Goal: Navigation & Orientation: Understand site structure

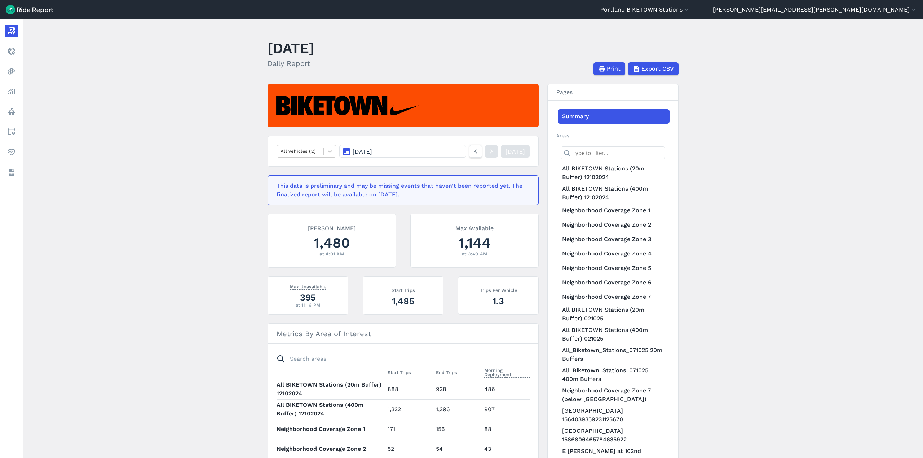
click at [811, 137] on main "September 7, 2025 Daily Report Print Export CSV All vehicles (2) Sep 7, 2025 Ye…" at bounding box center [473, 238] width 900 height 439
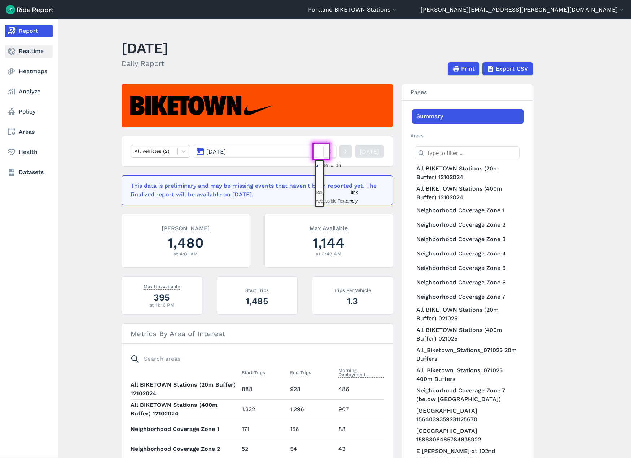
click at [5, 55] on link "Realtime" at bounding box center [29, 51] width 48 height 13
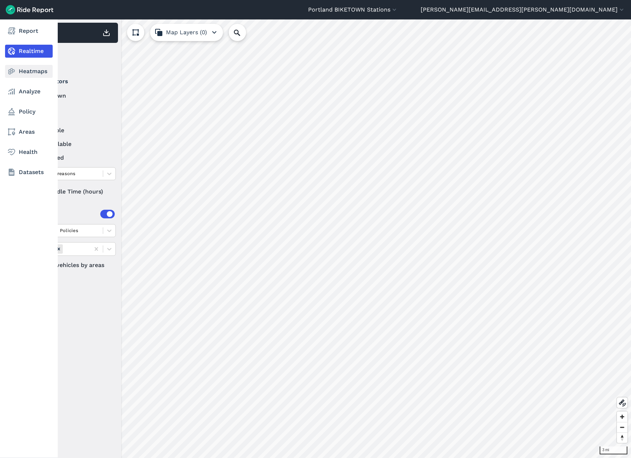
click at [7, 68] on icon at bounding box center [11, 71] width 9 height 9
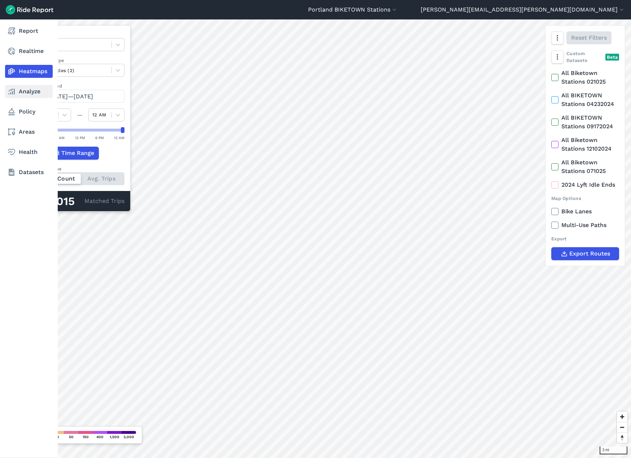
click at [16, 93] on icon at bounding box center [11, 91] width 9 height 9
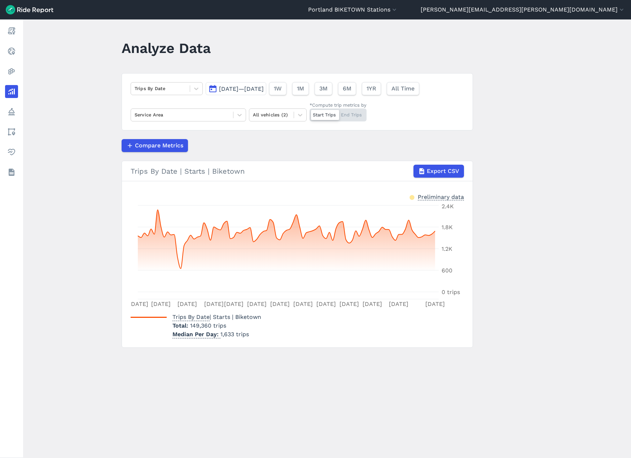
click at [514, 339] on main "Analyze Data Trips By Date [DATE]—[DATE] 1W 1M 3M 6M 1YR All Time Service Area …" at bounding box center [327, 238] width 608 height 439
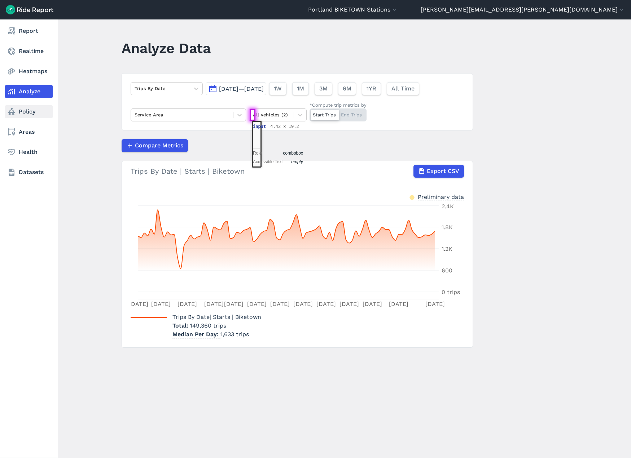
click at [13, 112] on use at bounding box center [11, 111] width 6 height 7
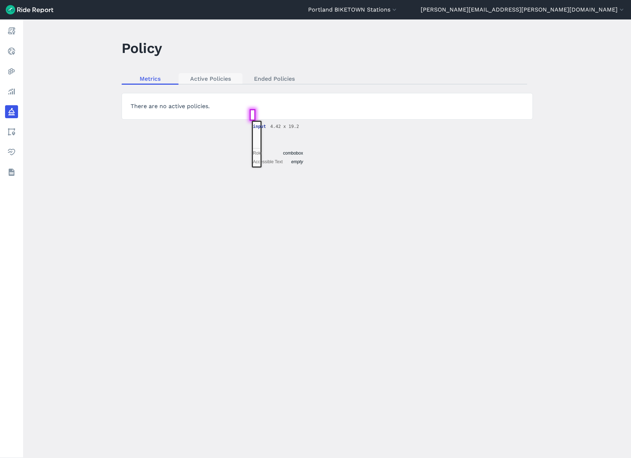
click at [219, 79] on link "Active Policies" at bounding box center [211, 78] width 64 height 11
click at [269, 75] on link "Ended Policies" at bounding box center [274, 78] width 64 height 11
click at [141, 81] on link "Metrics" at bounding box center [150, 78] width 57 height 11
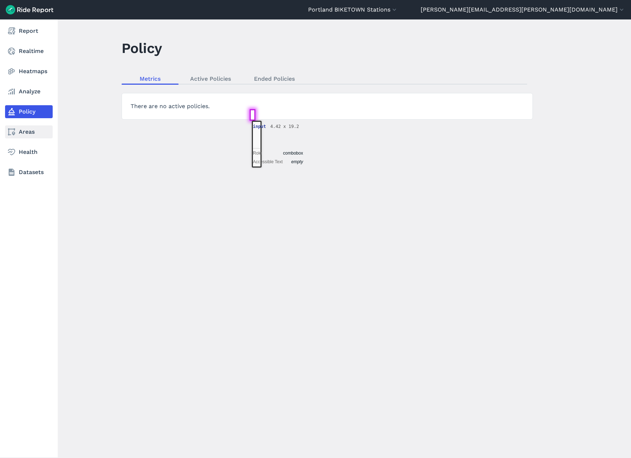
click at [14, 134] on use at bounding box center [11, 131] width 7 height 7
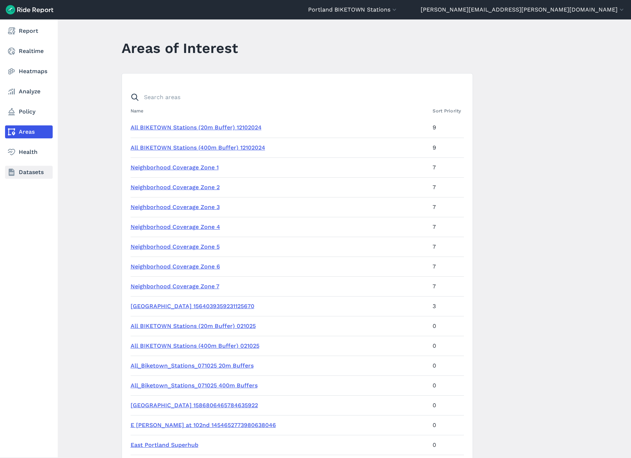
click at [12, 172] on icon at bounding box center [11, 172] width 9 height 9
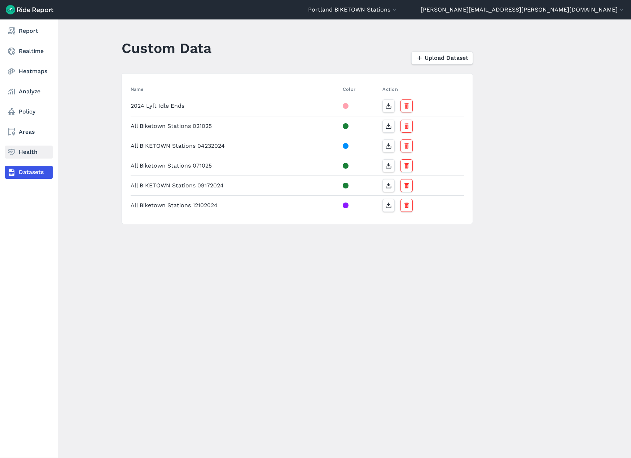
click at [23, 149] on link "Health" at bounding box center [29, 152] width 48 height 13
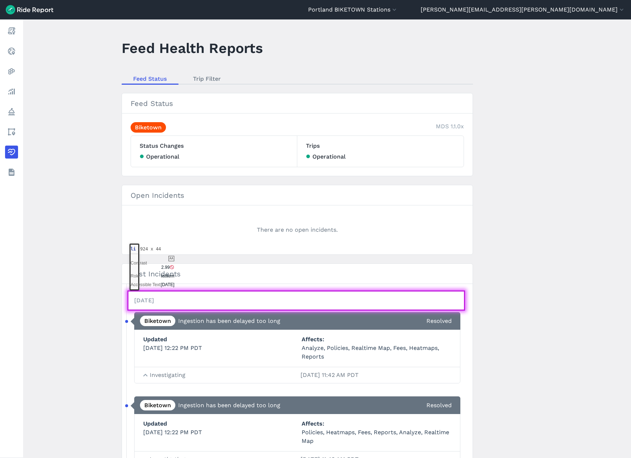
scroll to position [62, 0]
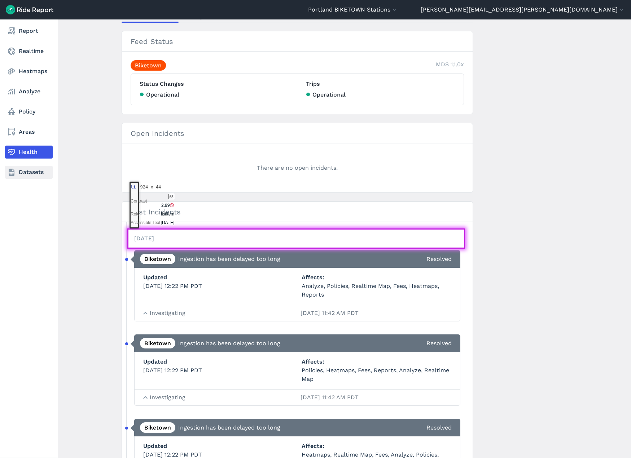
click at [5, 173] on link "Datasets" at bounding box center [29, 172] width 48 height 13
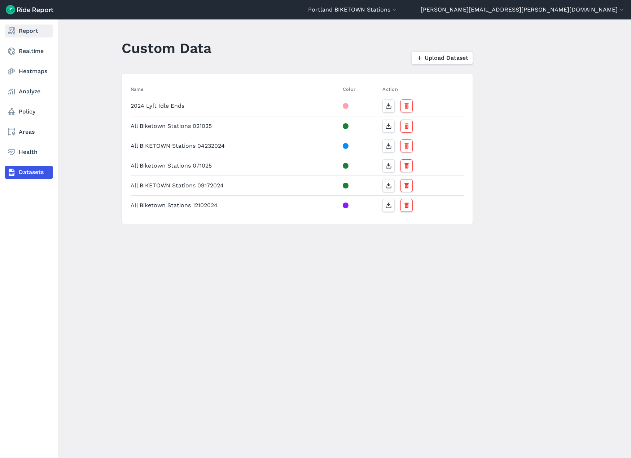
click at [7, 27] on icon at bounding box center [11, 31] width 9 height 9
